Goal: Transaction & Acquisition: Book appointment/travel/reservation

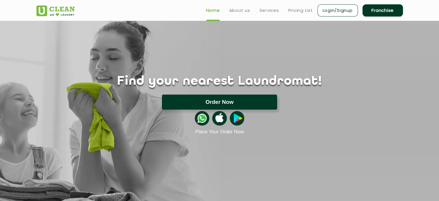
click at [201, 105] on button "Order Now" at bounding box center [219, 101] width 115 height 15
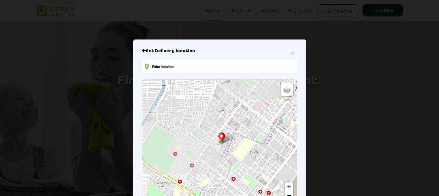
click at [166, 68] on input "text" at bounding box center [219, 66] width 155 height 13
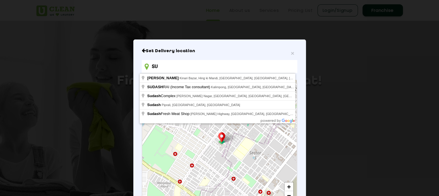
type input "S"
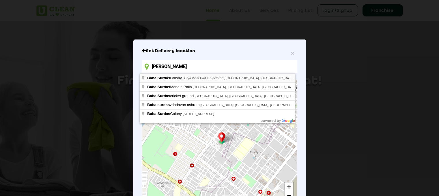
type input "BABA SURDASH"
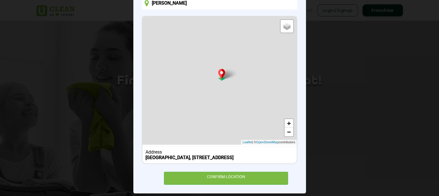
scroll to position [75, 0]
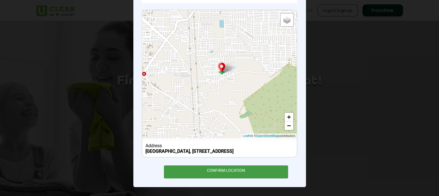
click at [237, 173] on div "CONFIRM LOCATION" at bounding box center [226, 172] width 125 height 13
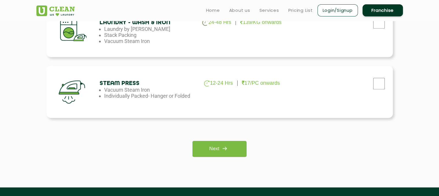
scroll to position [376, 0]
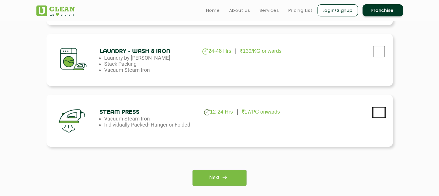
click at [383, 115] on input "checkbox" at bounding box center [379, 113] width 14 height 12
checkbox input "true"
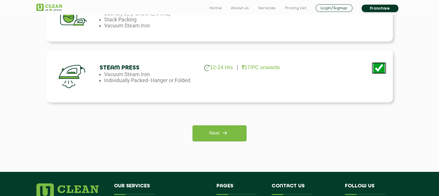
scroll to position [433, 0]
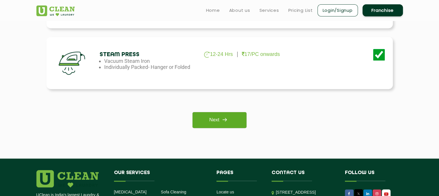
click at [236, 123] on link "Next" at bounding box center [220, 120] width 54 height 16
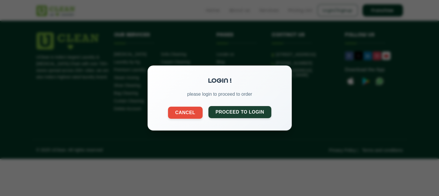
click at [248, 117] on button "Proceed to Login" at bounding box center [239, 112] width 63 height 12
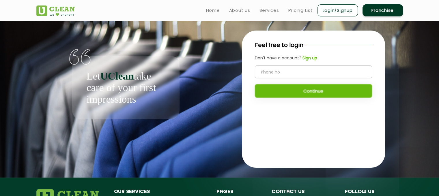
click at [268, 73] on input "tel" at bounding box center [313, 72] width 117 height 13
type input "8419878589"
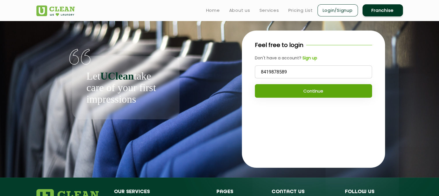
click at [296, 94] on button "Continue" at bounding box center [313, 91] width 117 height 14
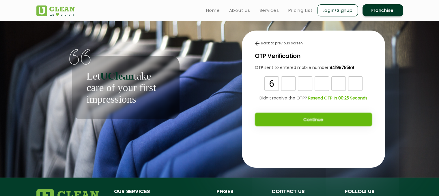
type input "6"
type input "8"
type input "1"
type input "5"
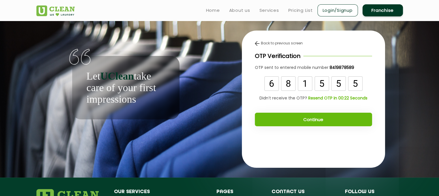
type input "5"
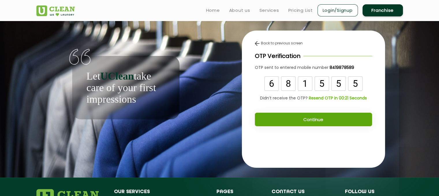
click at [317, 117] on button "Continue" at bounding box center [313, 120] width 117 height 14
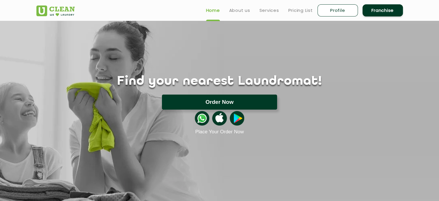
click at [206, 105] on button "Order Now" at bounding box center [219, 101] width 115 height 15
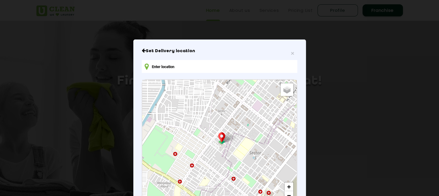
click at [228, 63] on input "text" at bounding box center [219, 66] width 155 height 13
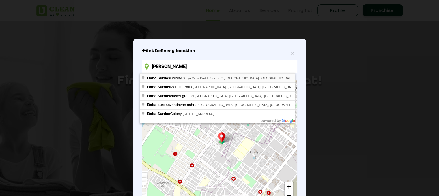
type input "Baba Surdas Colony, Surya Vihar Part II, Sector 91, Faridabad, Haryana, India"
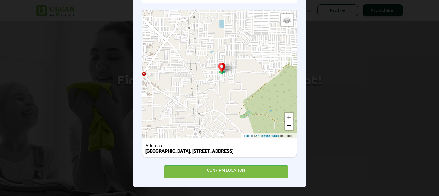
scroll to position [75, 0]
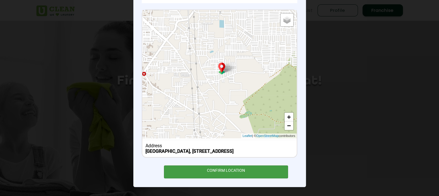
click at [260, 170] on div "CONFIRM LOCATION" at bounding box center [226, 172] width 125 height 13
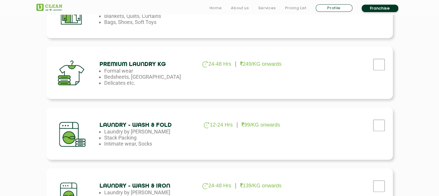
scroll to position [347, 0]
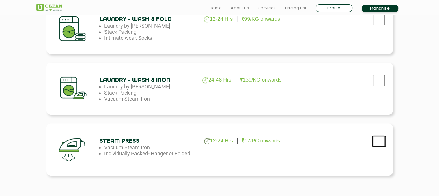
click at [379, 146] on input "checkbox" at bounding box center [379, 142] width 14 height 12
checkbox input "true"
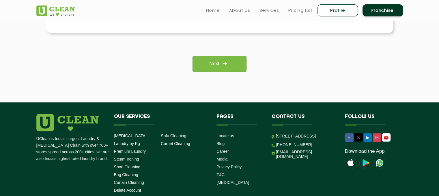
scroll to position [491, 0]
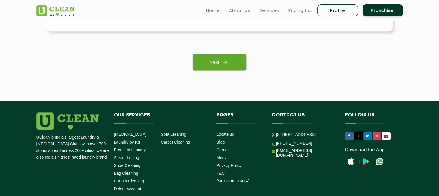
click at [220, 62] on img at bounding box center [225, 62] width 10 height 10
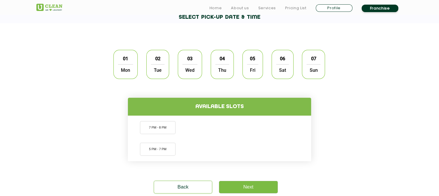
scroll to position [173, 0]
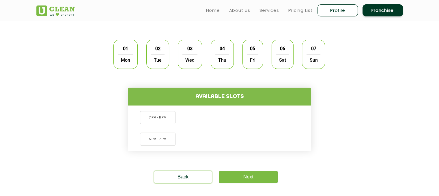
click at [134, 59] on div "01 Mon" at bounding box center [126, 54] width 24 height 29
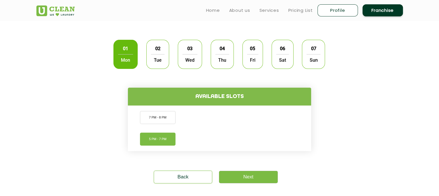
click at [166, 138] on li "5 PM - 7 PM" at bounding box center [158, 139] width 36 height 13
click at [249, 175] on link "Next" at bounding box center [248, 177] width 59 height 12
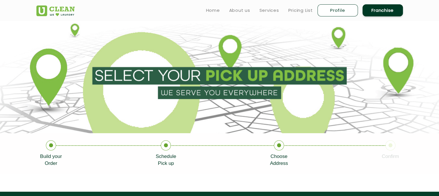
click at [235, 75] on section at bounding box center [219, 77] width 439 height 113
click at [280, 148] on icon at bounding box center [279, 146] width 10 height 10
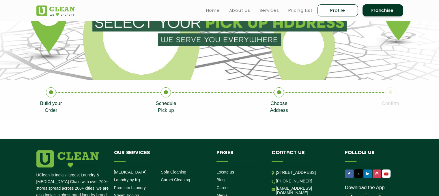
scroll to position [19, 0]
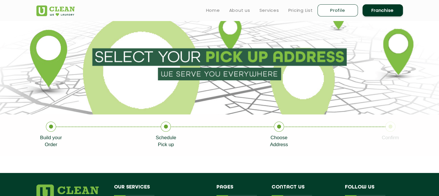
click at [252, 69] on section at bounding box center [219, 58] width 439 height 113
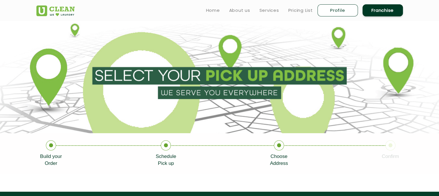
scroll to position [0, 0]
click at [215, 94] on section at bounding box center [219, 77] width 439 height 113
click at [218, 74] on section at bounding box center [219, 77] width 439 height 113
click at [227, 60] on section at bounding box center [219, 77] width 439 height 113
click at [277, 149] on icon at bounding box center [279, 146] width 10 height 10
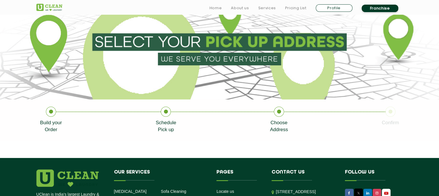
scroll to position [87, 0]
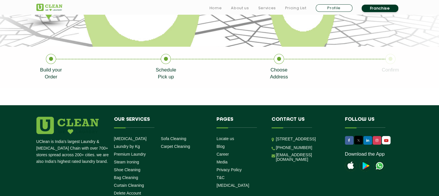
click at [277, 71] on p "Choose Address" at bounding box center [279, 74] width 18 height 14
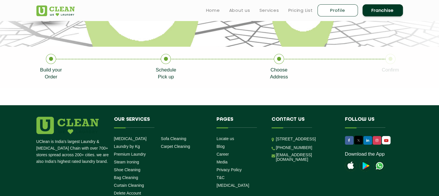
scroll to position [0, 0]
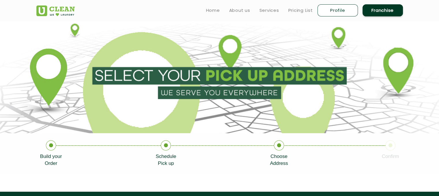
click at [45, 82] on section at bounding box center [219, 77] width 439 height 113
click at [56, 7] on img at bounding box center [55, 10] width 38 height 11
click at [336, 9] on link "Profile" at bounding box center [338, 10] width 40 height 12
select select
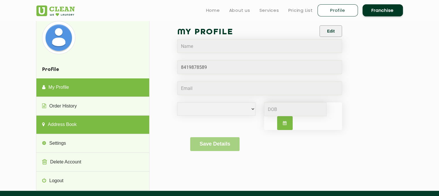
click at [69, 125] on link "Address Book" at bounding box center [92, 125] width 113 height 18
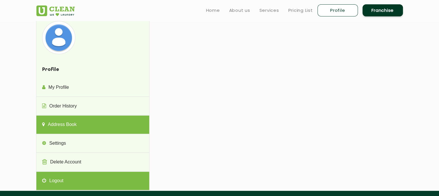
click at [57, 184] on link "Logout" at bounding box center [92, 181] width 113 height 18
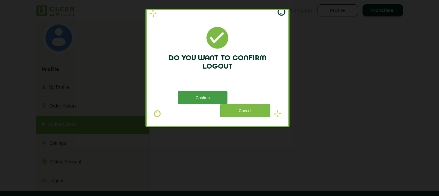
click at [218, 99] on button "Confirm" at bounding box center [202, 97] width 49 height 13
